Goal: Transaction & Acquisition: Purchase product/service

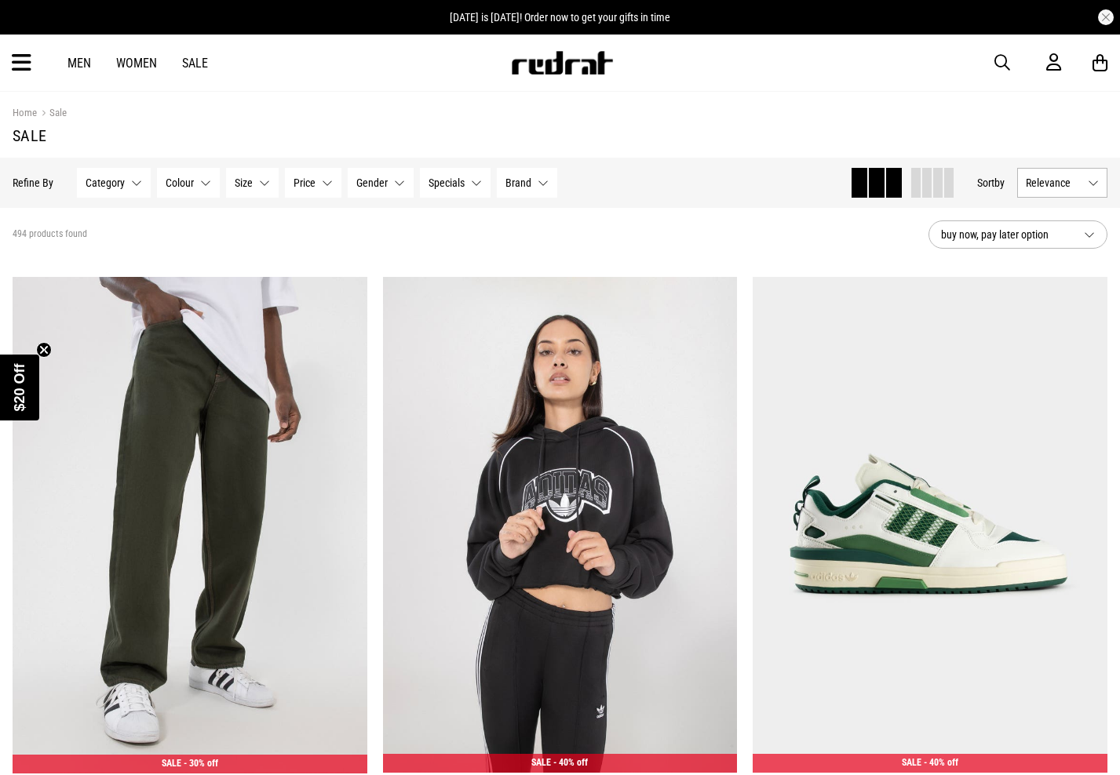
click at [257, 184] on button "Size None selected" at bounding box center [252, 183] width 53 height 30
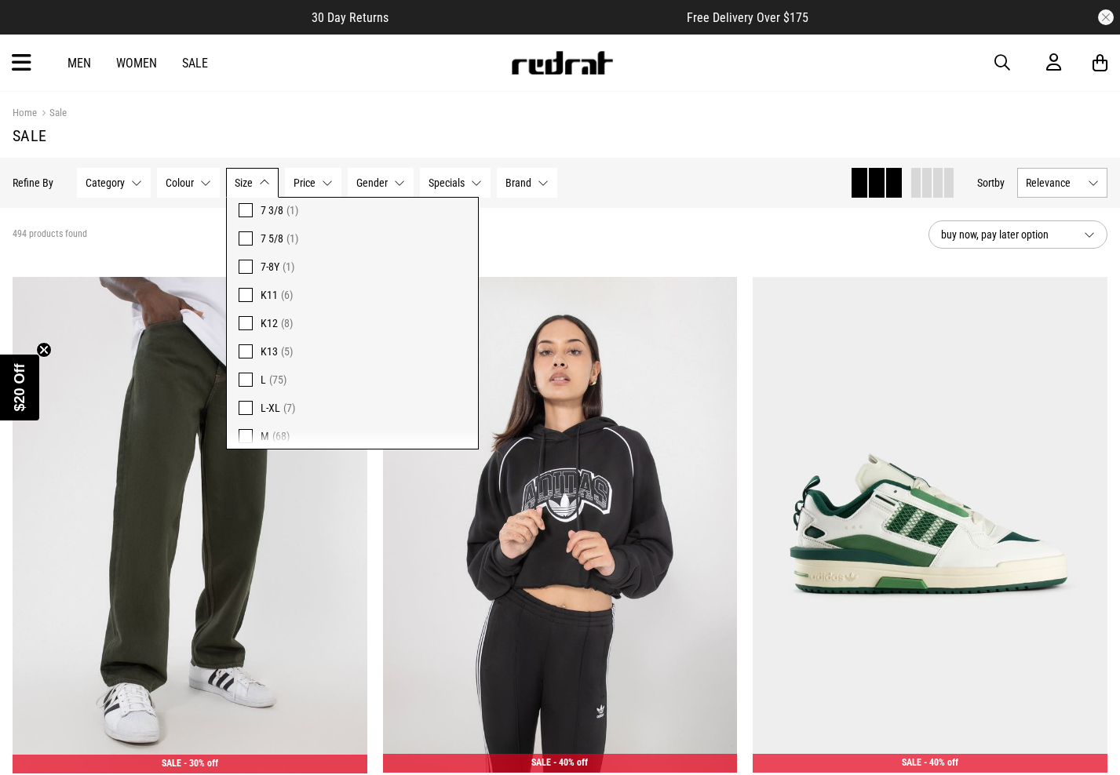
scroll to position [1051, 0]
click at [301, 92] on section "Home Sale Sale" at bounding box center [560, 125] width 1095 height 66
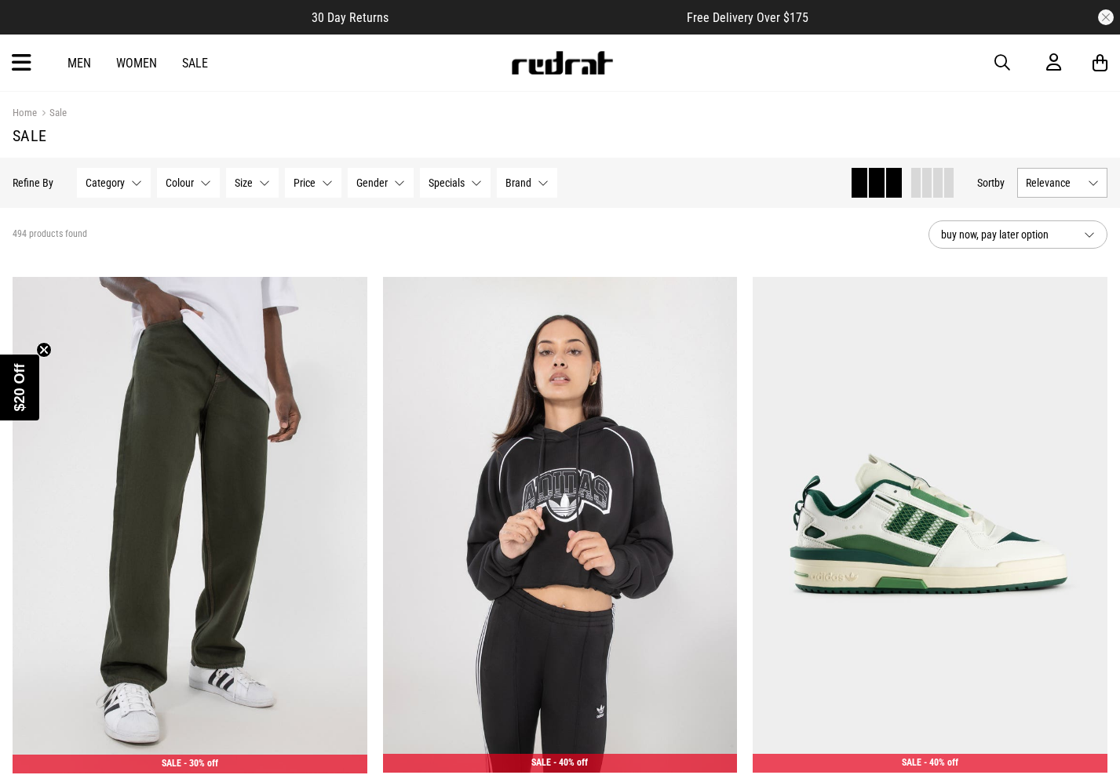
click at [119, 184] on span "Category" at bounding box center [105, 183] width 39 height 13
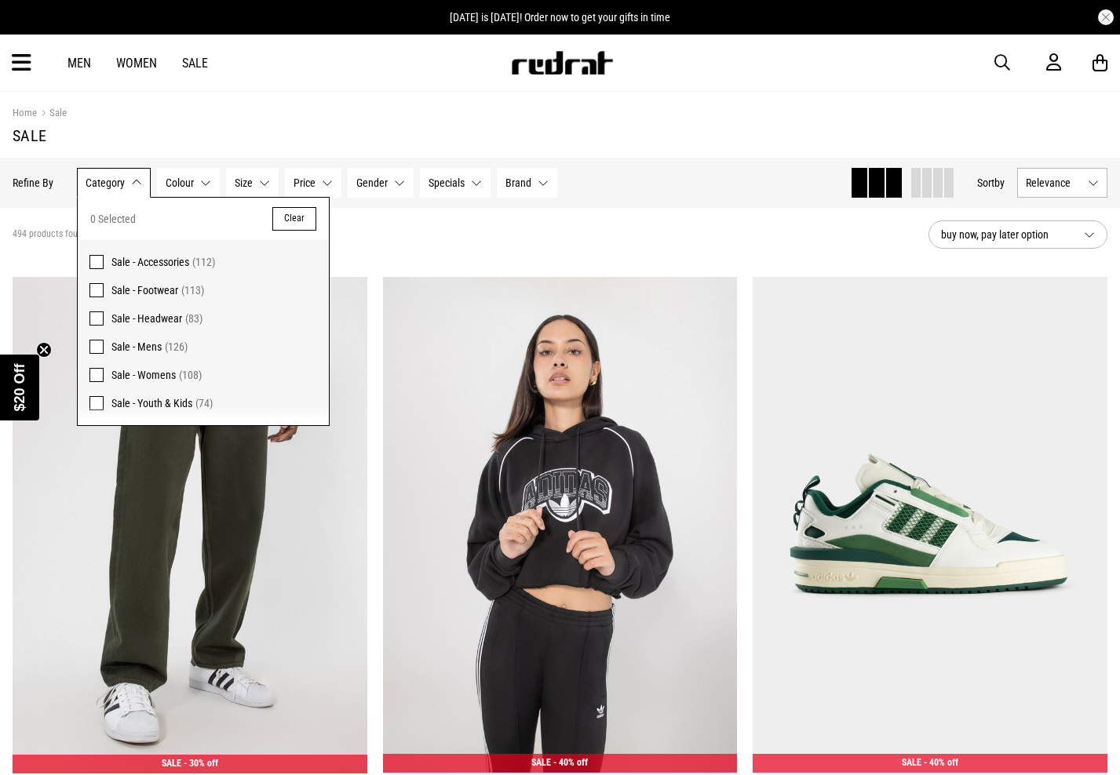
click at [92, 349] on span at bounding box center [96, 347] width 14 height 14
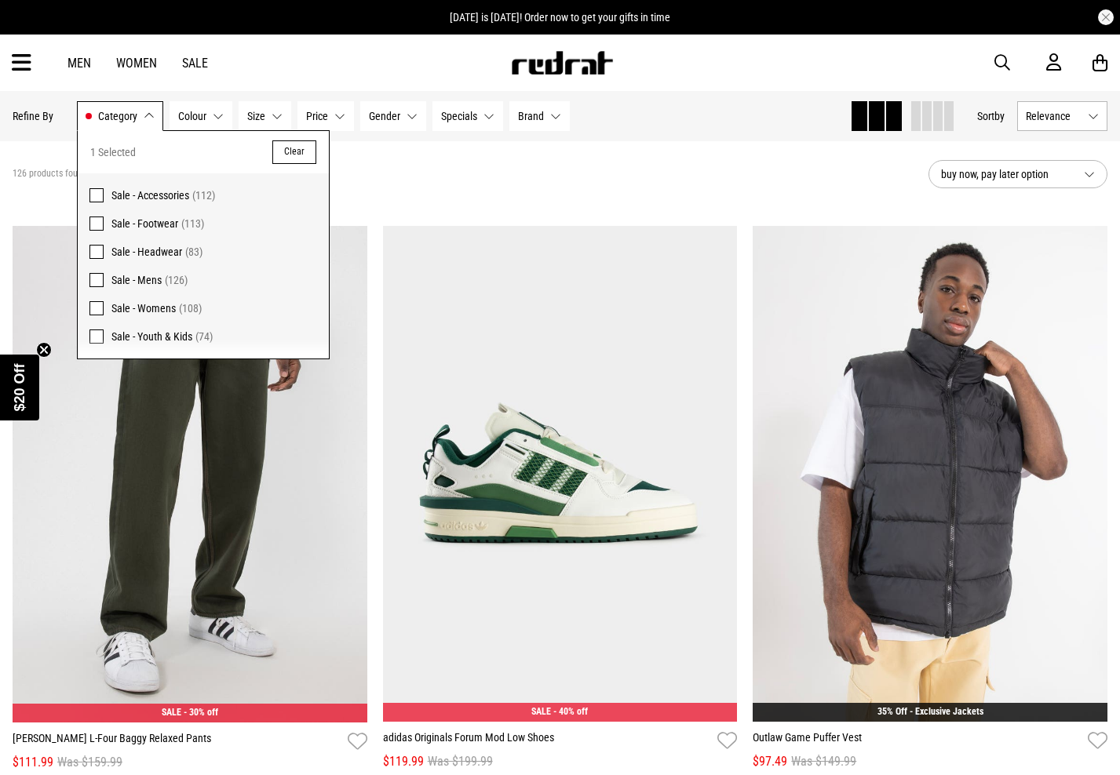
scroll to position [93, 0]
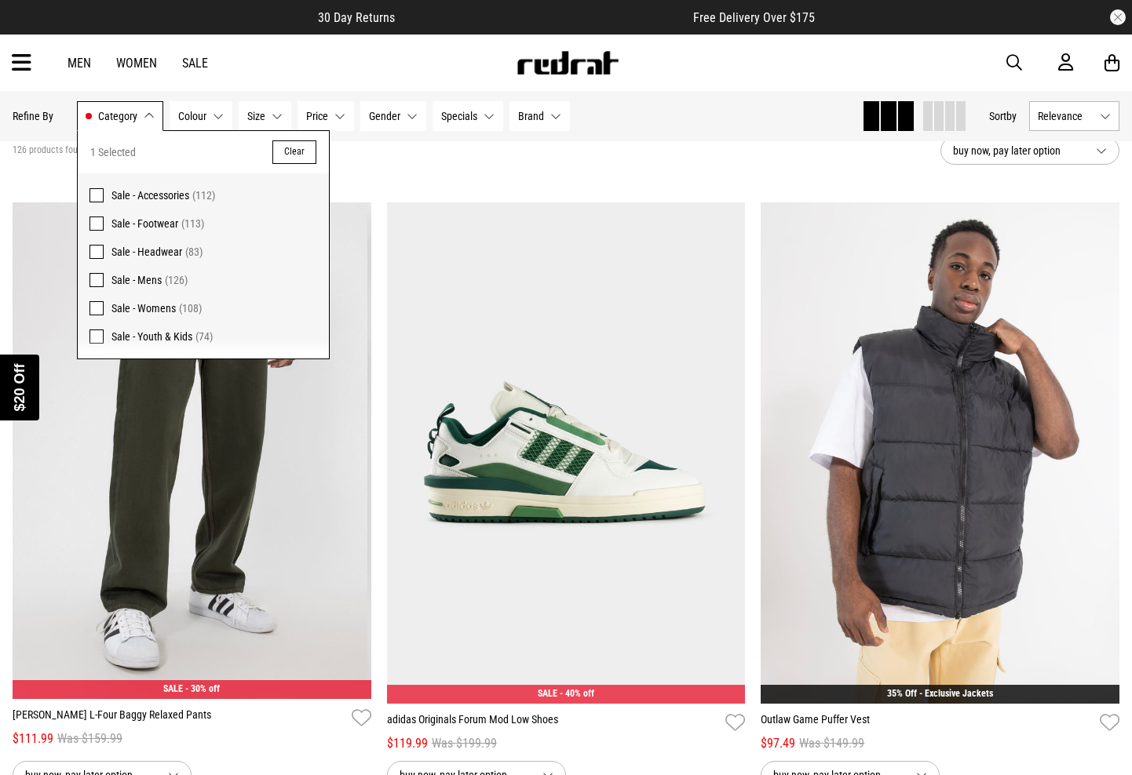
click at [97, 218] on div "Close dialog UNLOCK $20 OFF WHEN YOU JOIN THE CREW Sign up to receive email & S…" at bounding box center [566, 387] width 1132 height 775
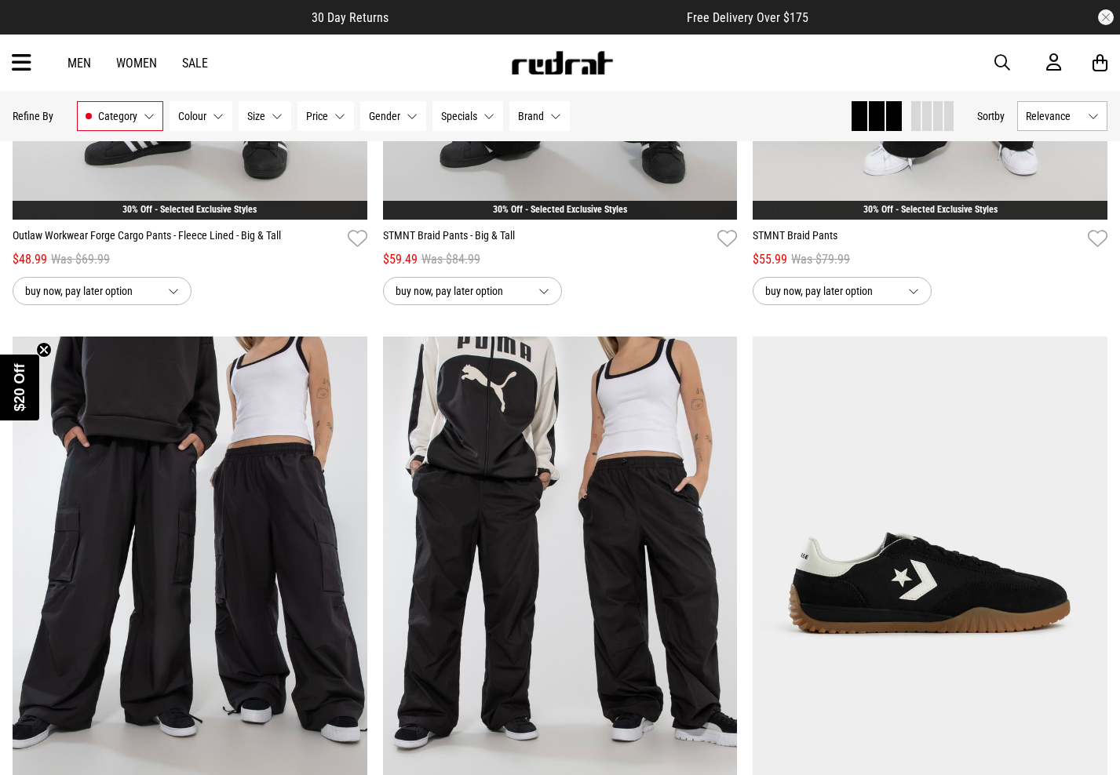
scroll to position [2859, 0]
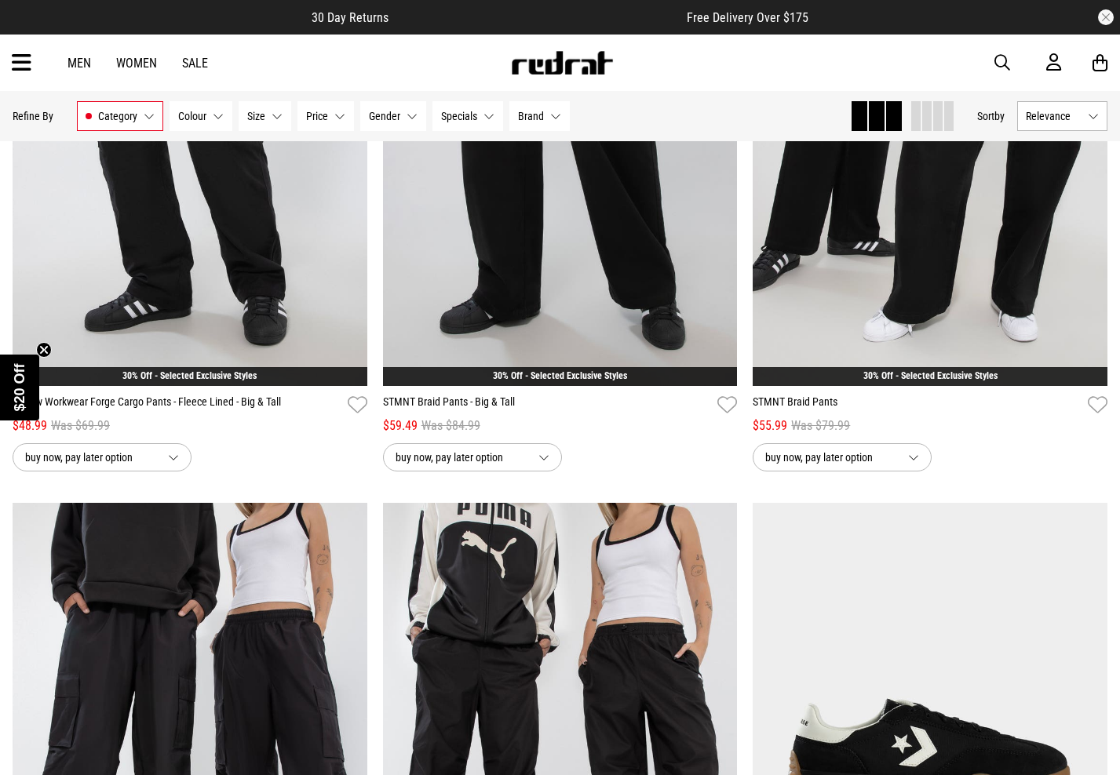
click at [273, 119] on button "Size None selected" at bounding box center [265, 116] width 53 height 30
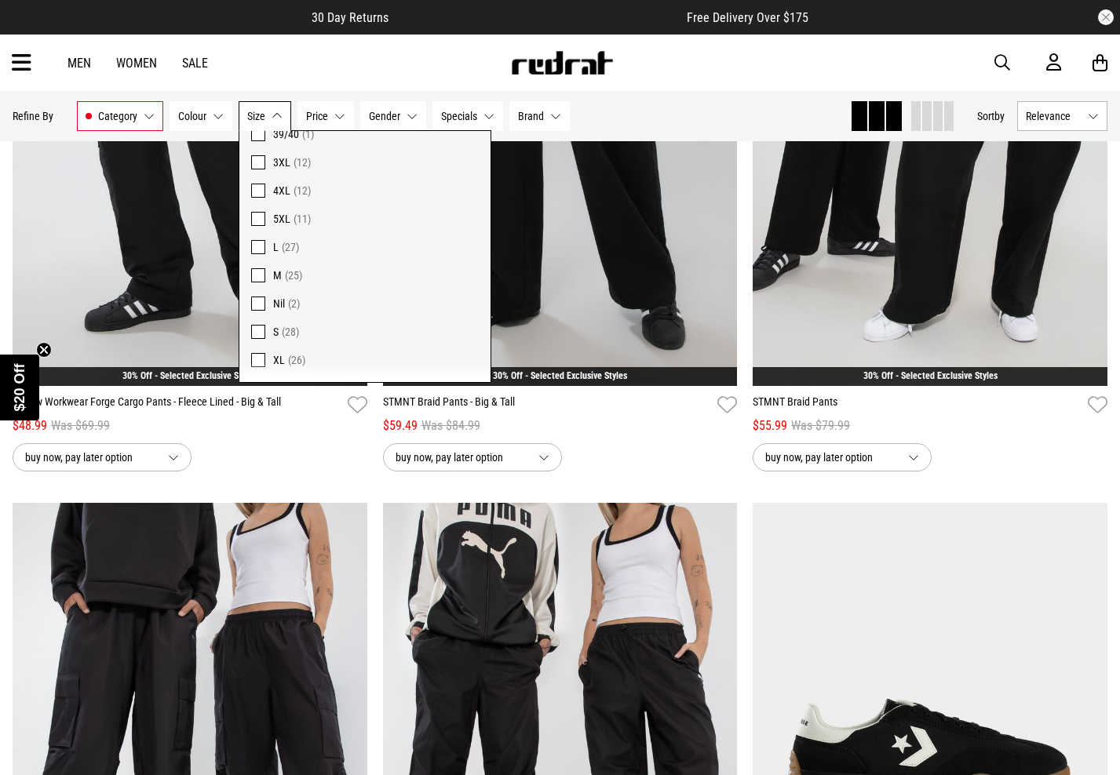
scroll to position [597, 0]
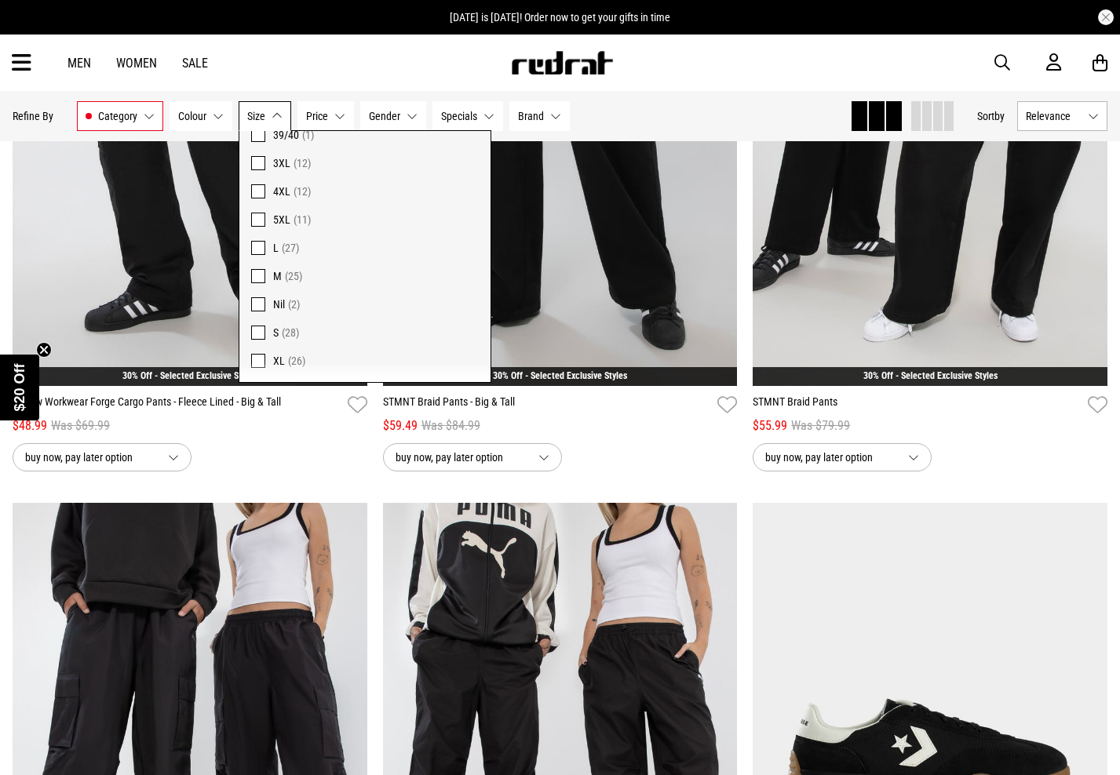
click at [70, 59] on link "Men" at bounding box center [79, 63] width 24 height 15
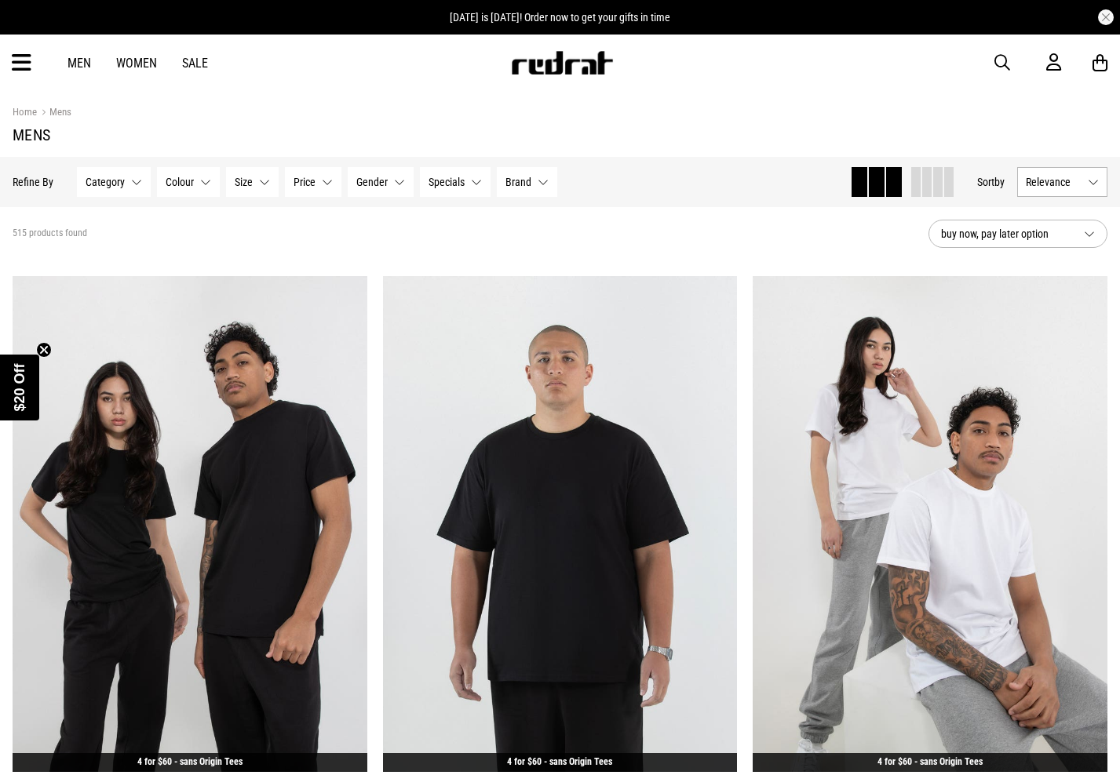
click at [21, 68] on icon at bounding box center [22, 63] width 20 height 26
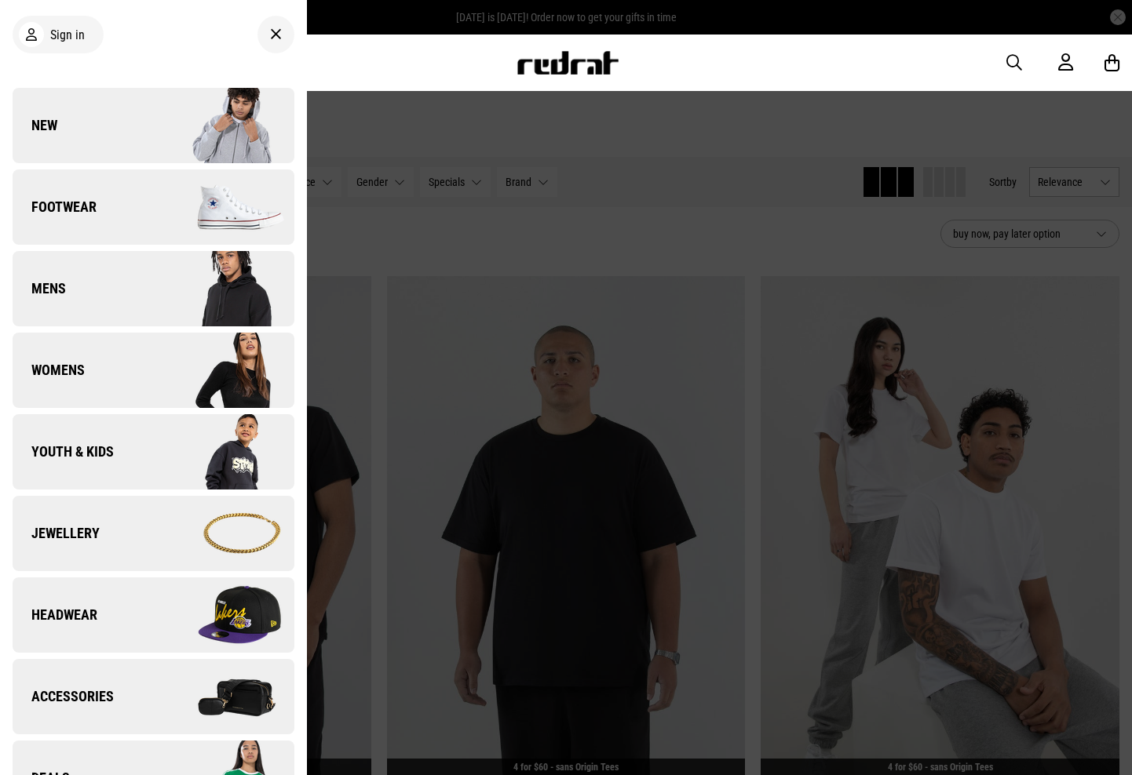
scroll to position [3, 0]
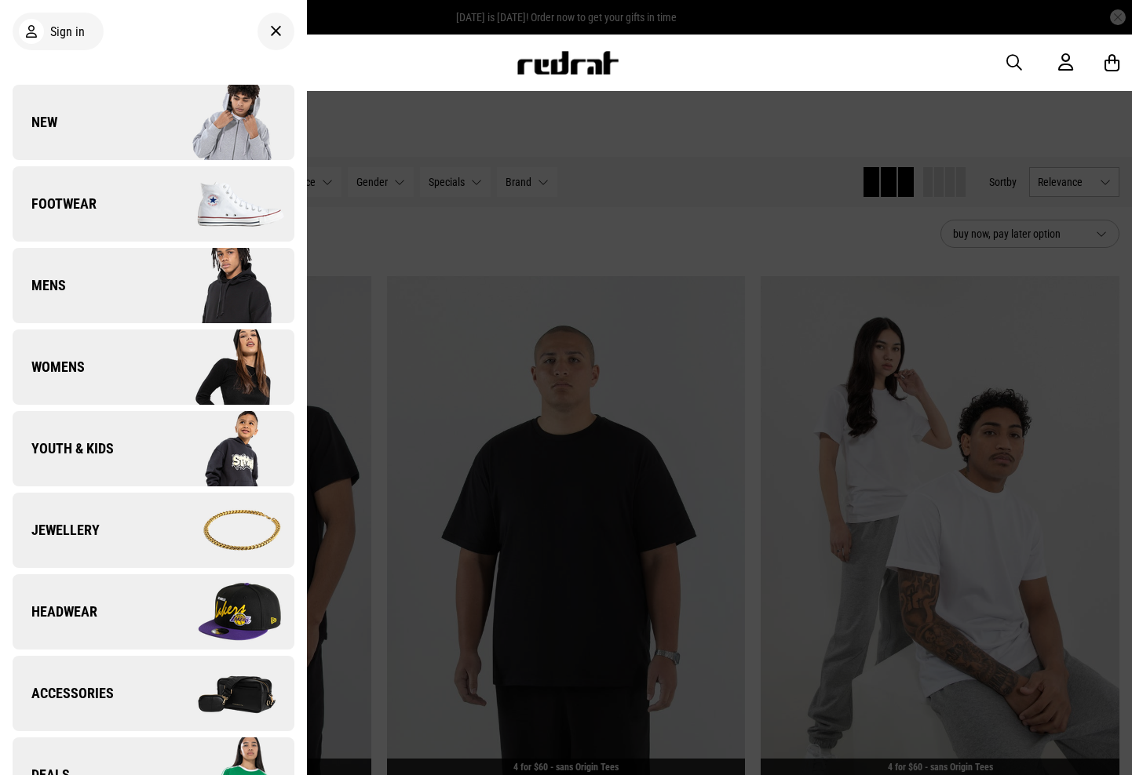
click at [71, 203] on span "Footwear" at bounding box center [55, 204] width 84 height 19
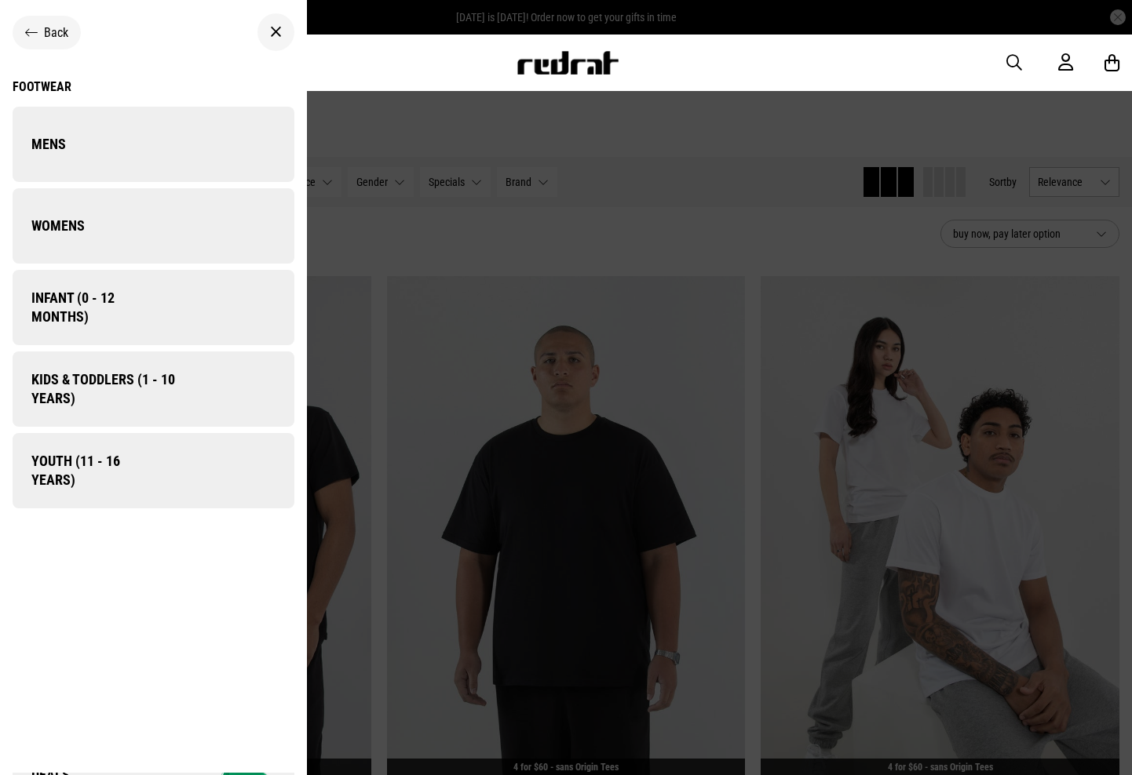
scroll to position [0, 0]
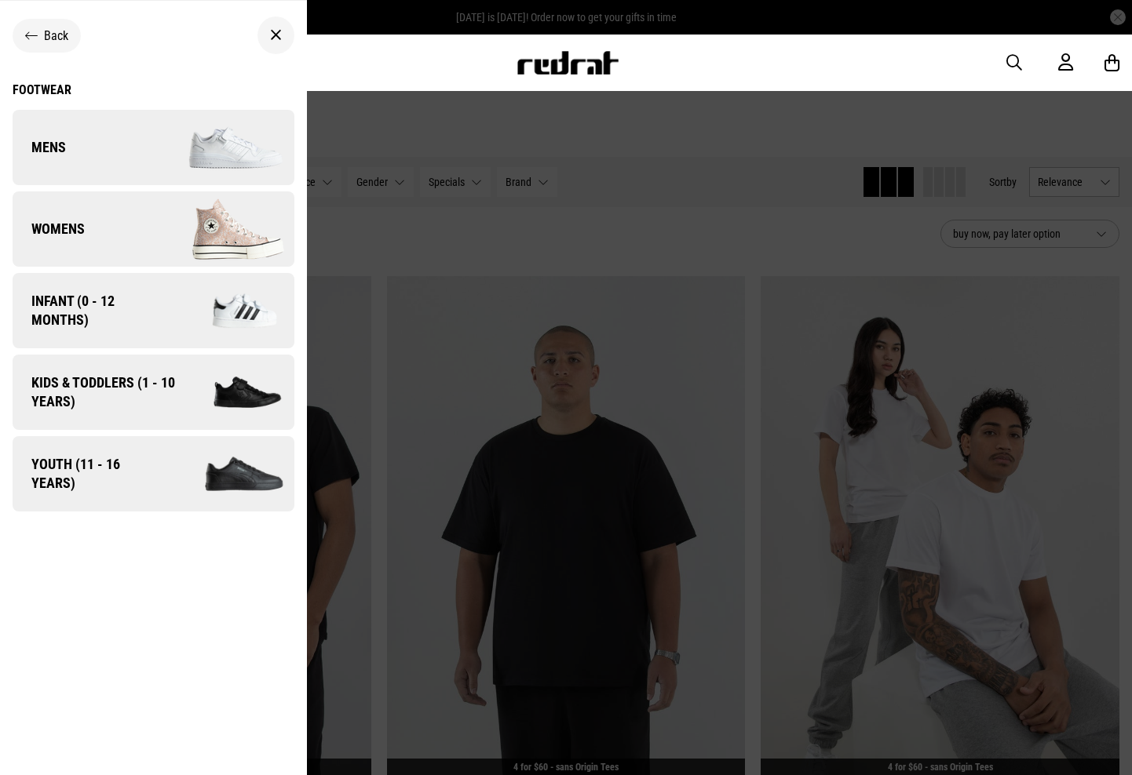
click at [63, 151] on span "Mens" at bounding box center [39, 147] width 53 height 19
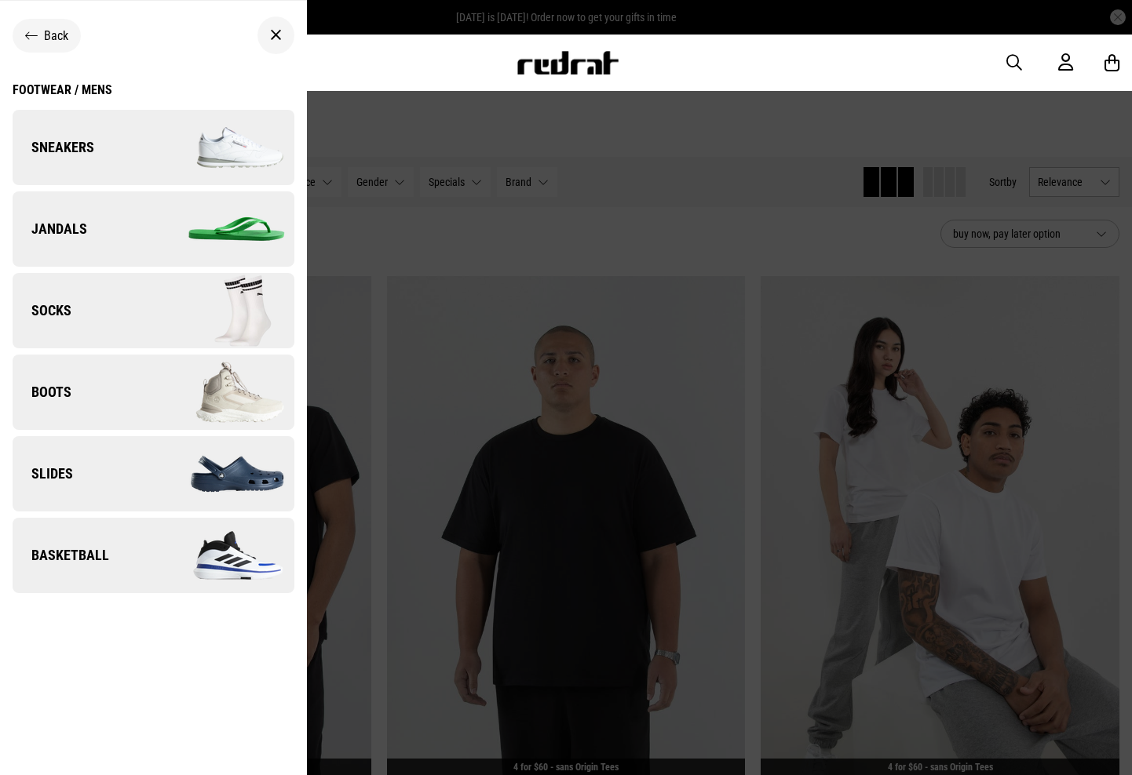
click at [47, 144] on span "Sneakers" at bounding box center [54, 147] width 82 height 19
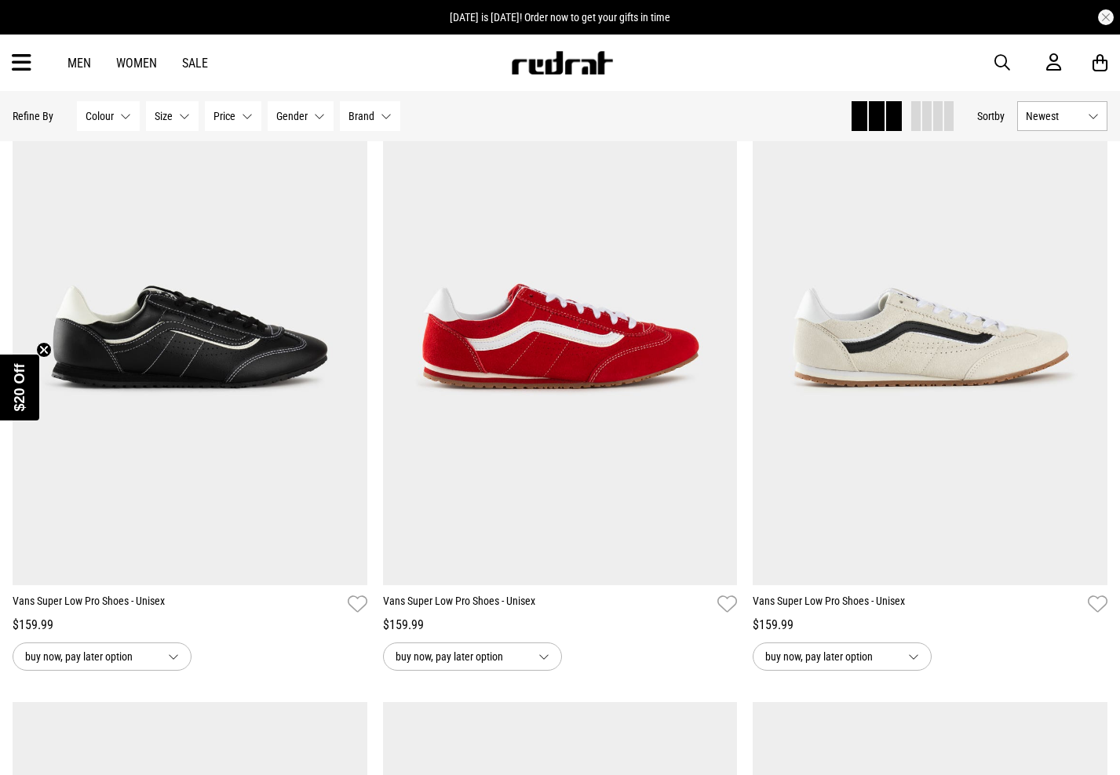
scroll to position [1687, 0]
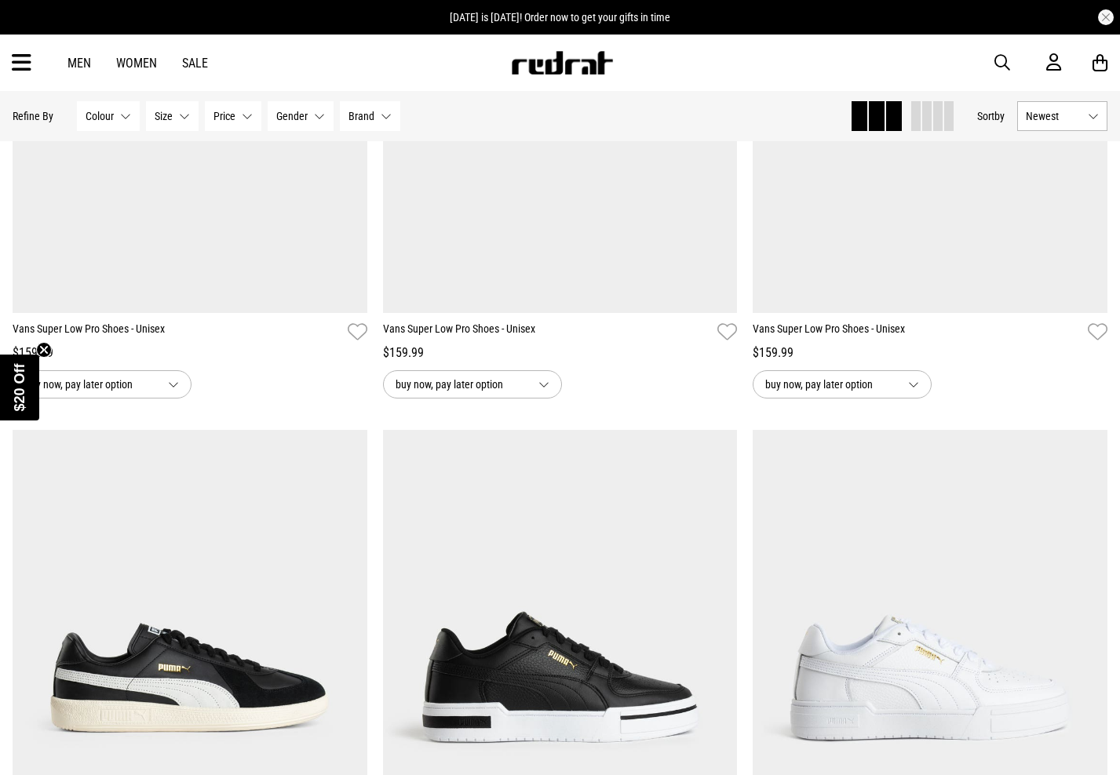
click at [162, 125] on button "Size None selected" at bounding box center [172, 116] width 53 height 30
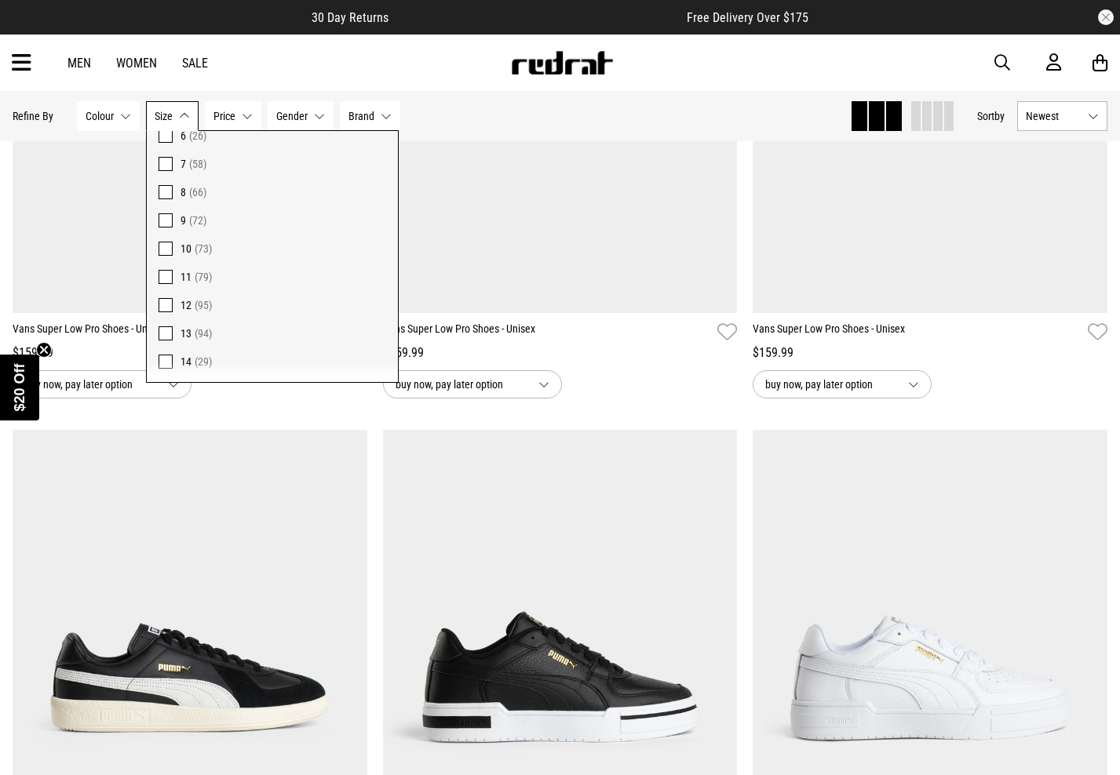
scroll to position [145, 0]
click at [163, 363] on span at bounding box center [166, 361] width 14 height 14
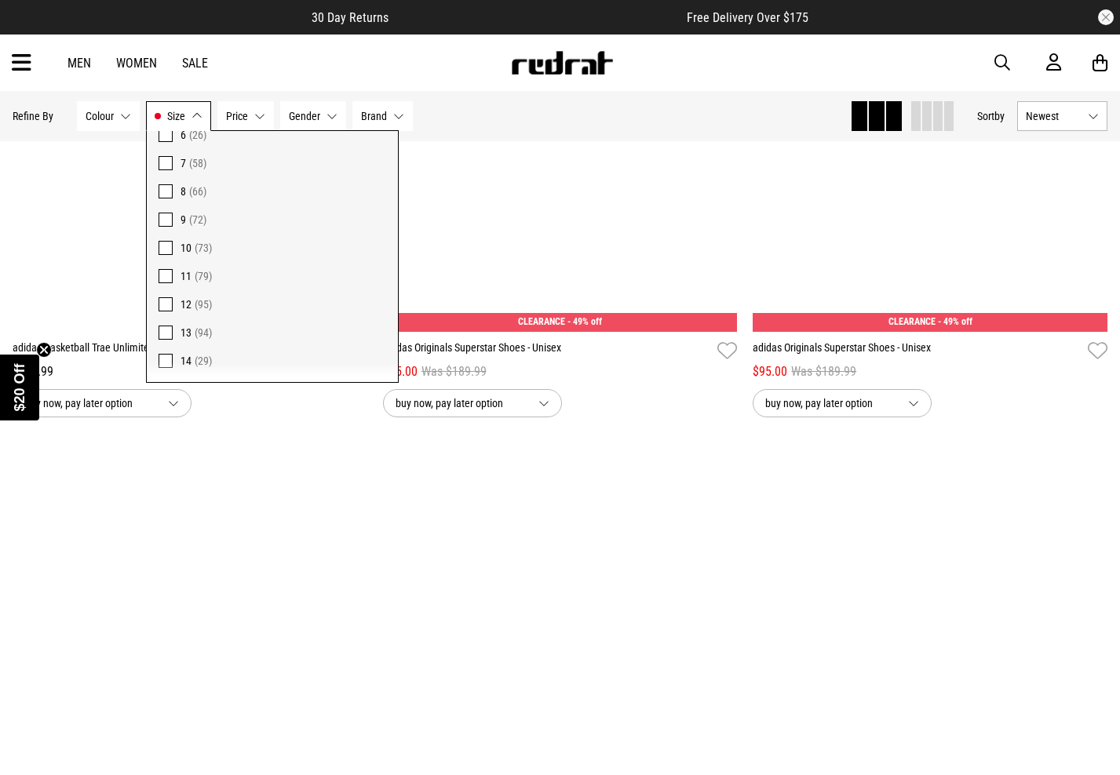
scroll to position [1705, 0]
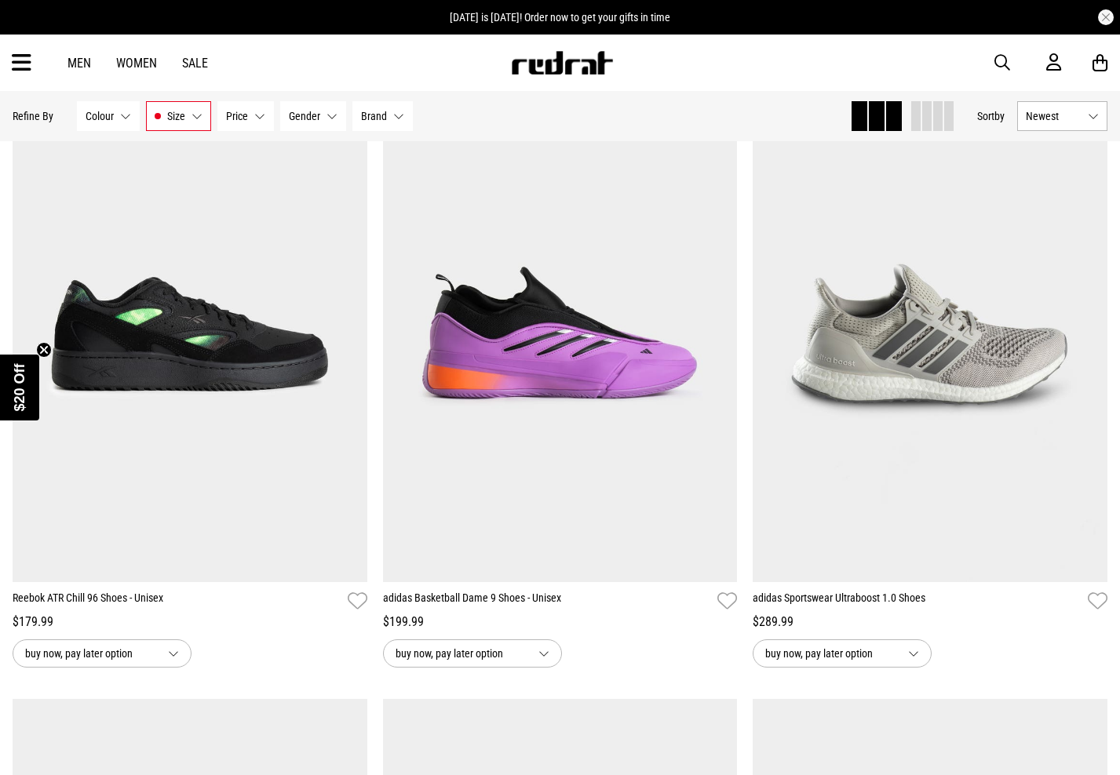
scroll to position [210, 0]
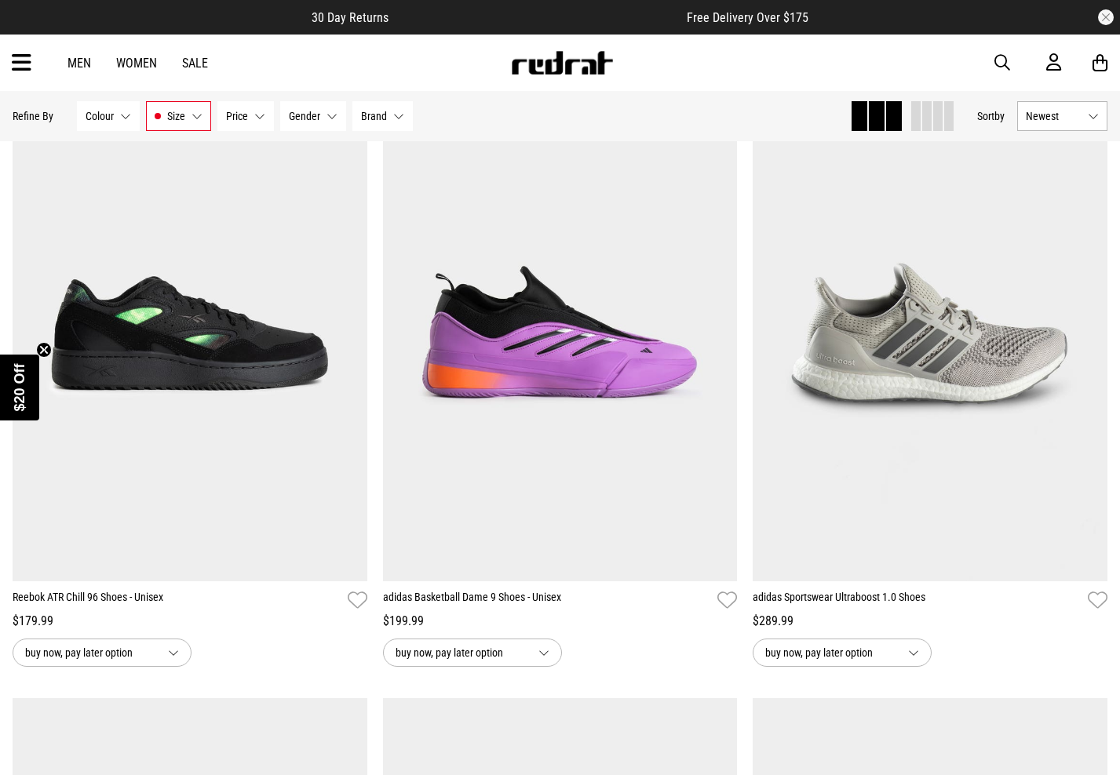
click at [299, 122] on span "Gender" at bounding box center [304, 116] width 31 height 13
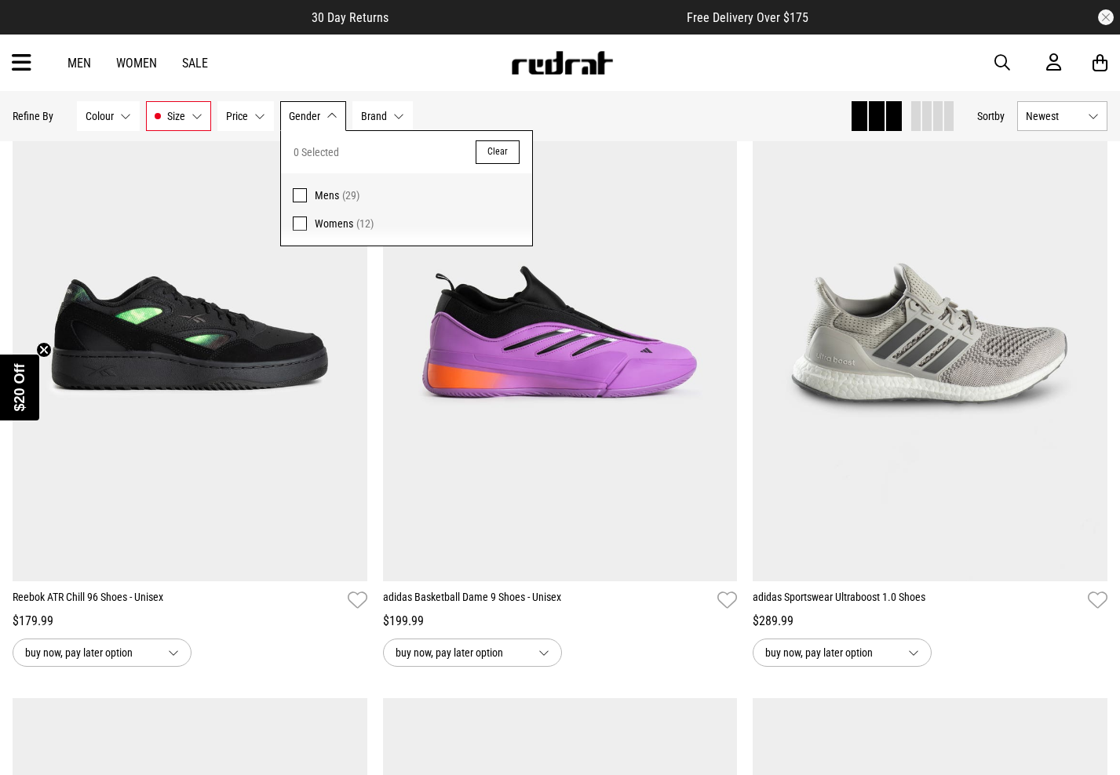
click at [301, 195] on span at bounding box center [300, 195] width 14 height 14
click at [647, 136] on div "Hide Refine s Refine By Filters Colour None selected Colour 0 Selected Clear Be…" at bounding box center [560, 116] width 1120 height 50
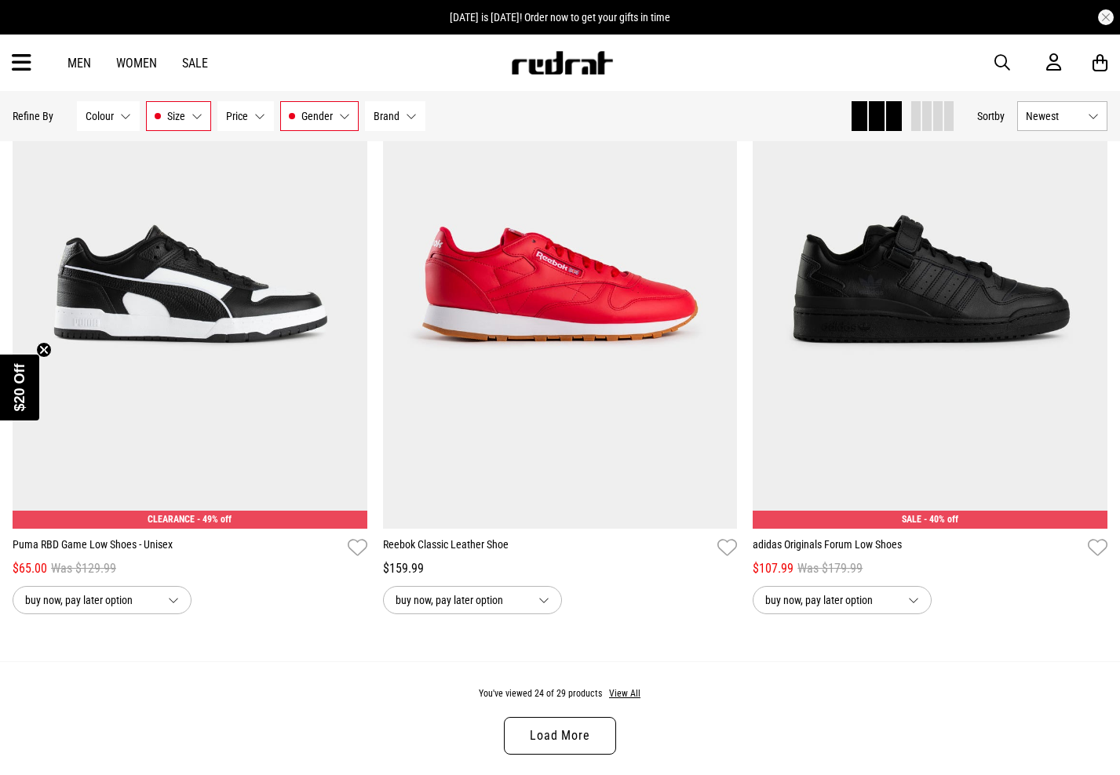
scroll to position [4437, 0]
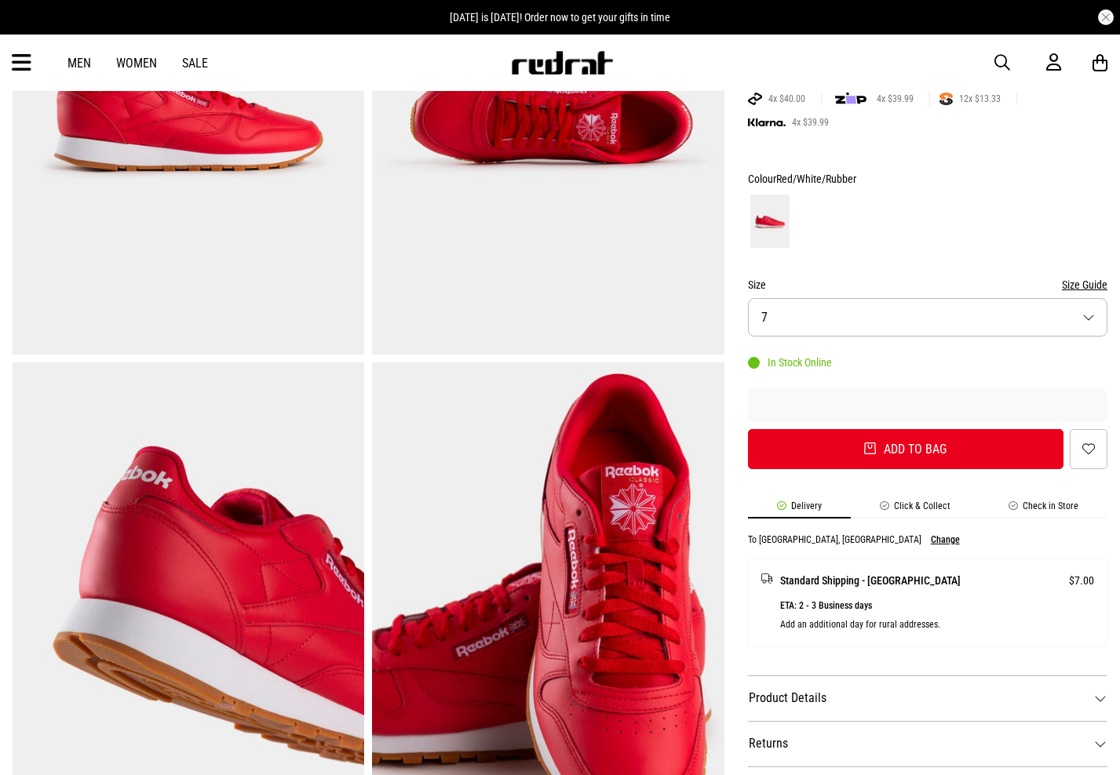
click at [789, 331] on button "Size 7" at bounding box center [927, 317] width 359 height 38
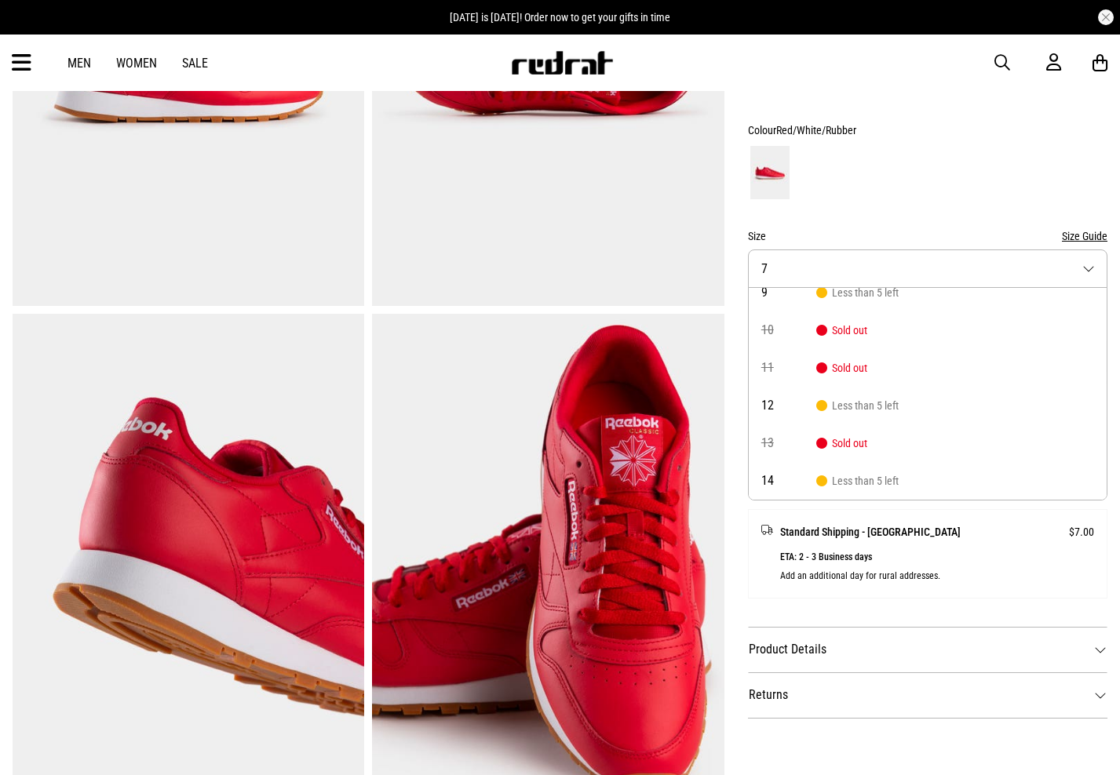
scroll to position [414, 0]
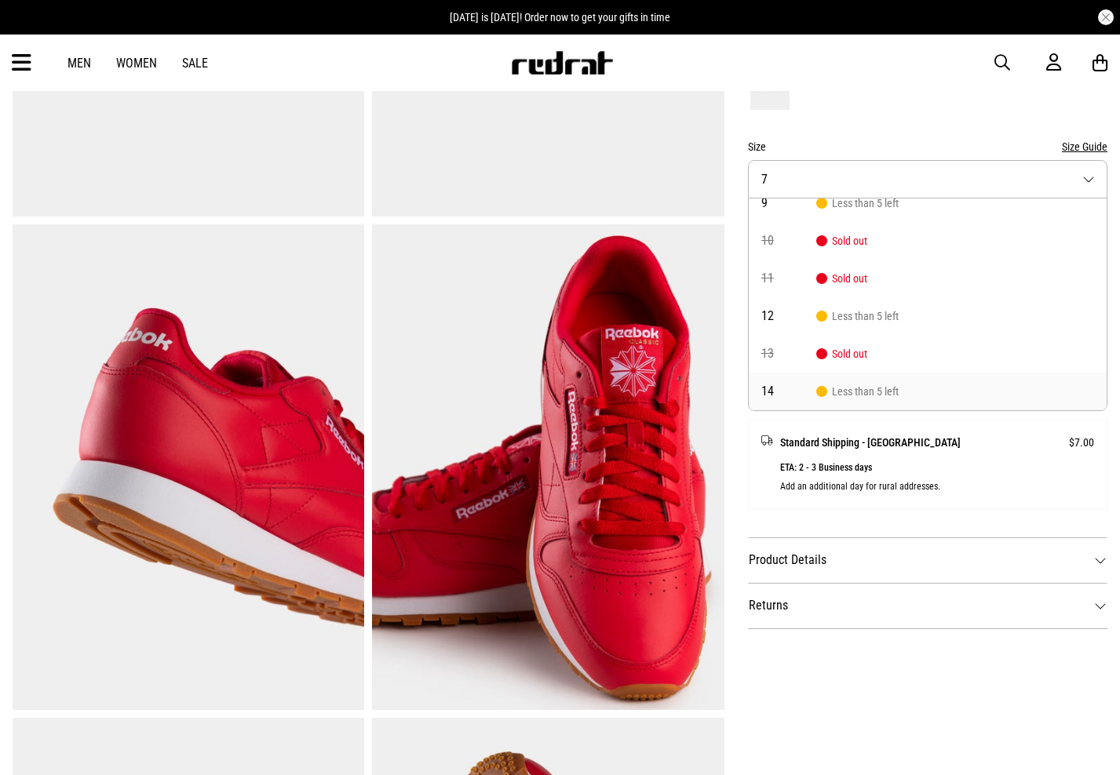
click at [874, 392] on span "Less than 5 left" at bounding box center [857, 391] width 82 height 13
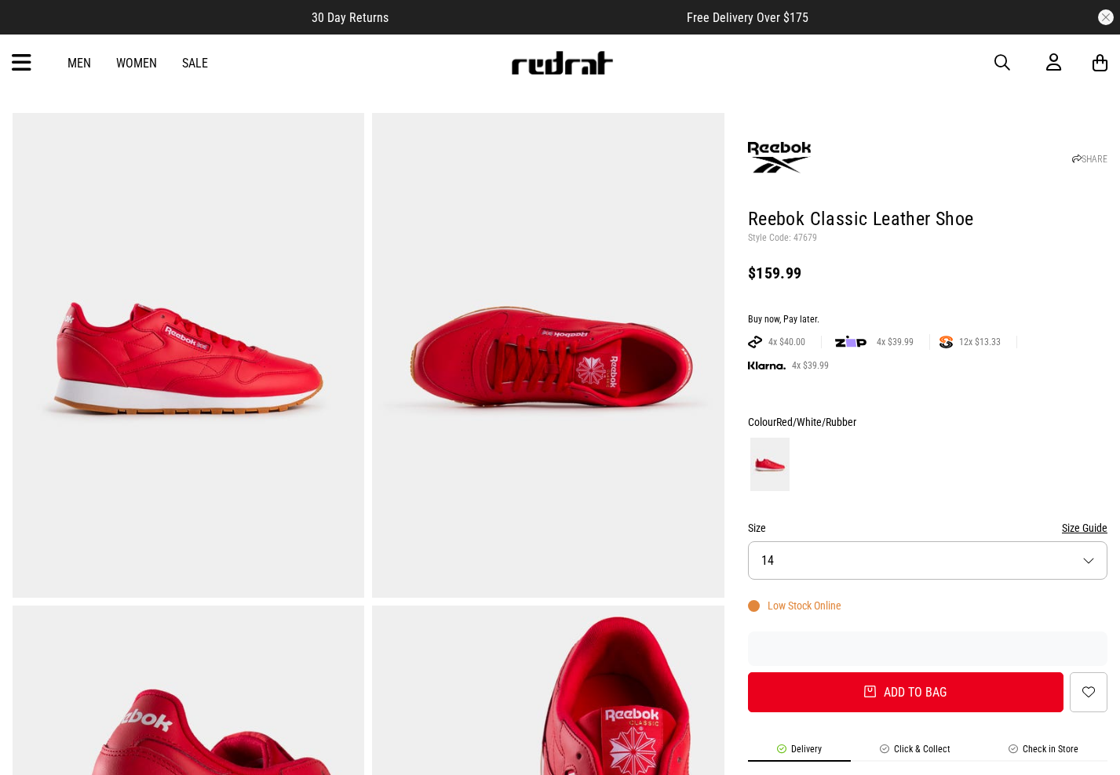
scroll to position [0, 0]
